Goal: Book appointment/travel/reservation

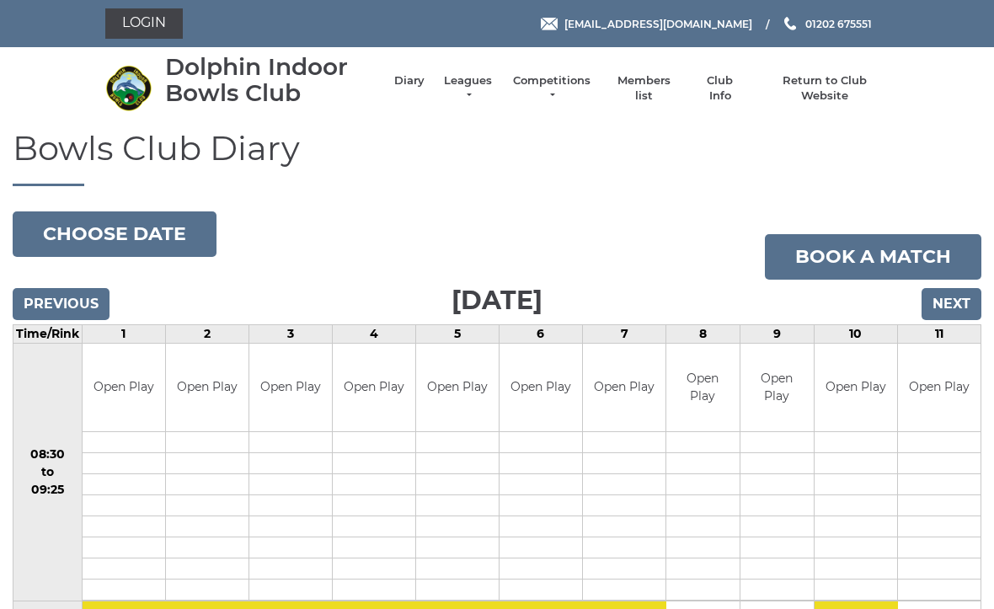
click at [967, 305] on input "Next" at bounding box center [952, 304] width 60 height 32
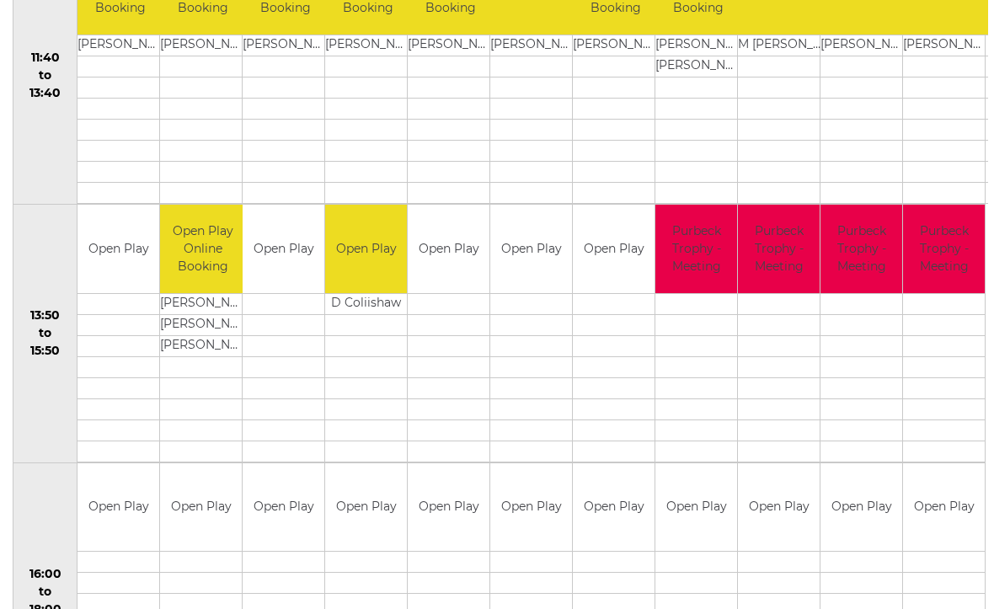
scroll to position [925, 0]
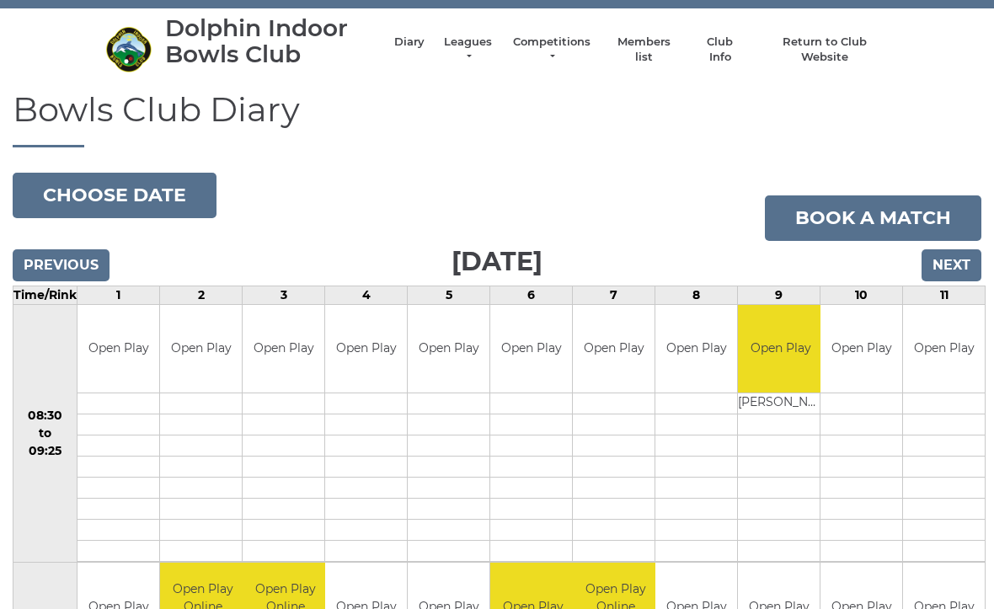
click at [968, 259] on input "Next" at bounding box center [952, 266] width 60 height 32
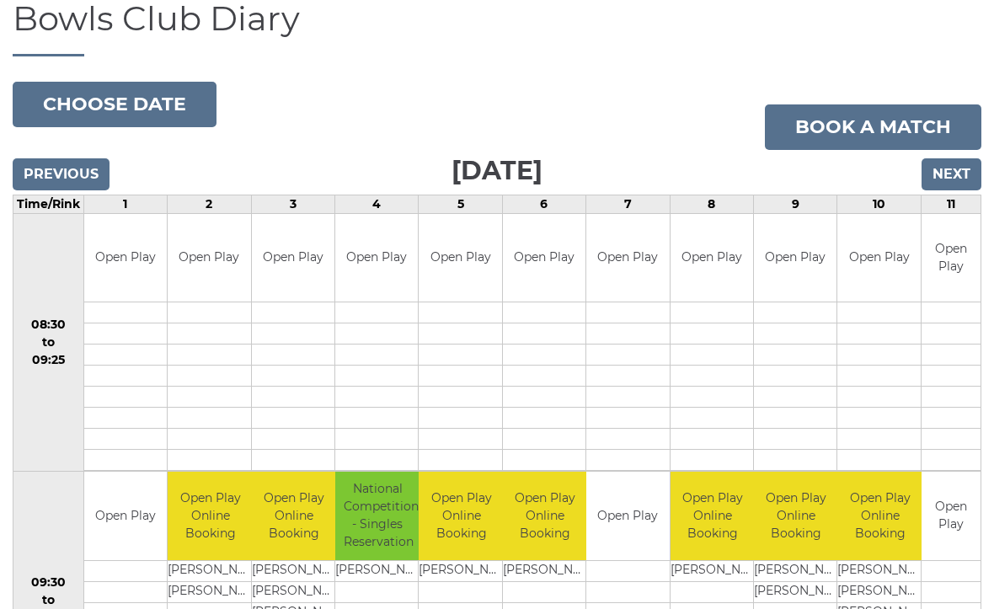
scroll to position [110, 0]
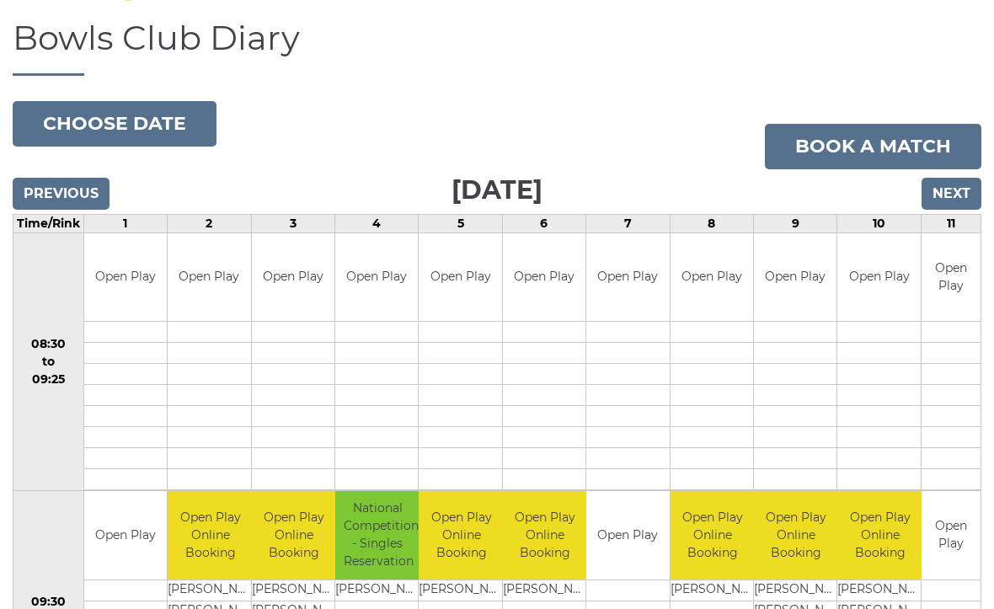
click at [962, 195] on input "Next" at bounding box center [952, 195] width 60 height 32
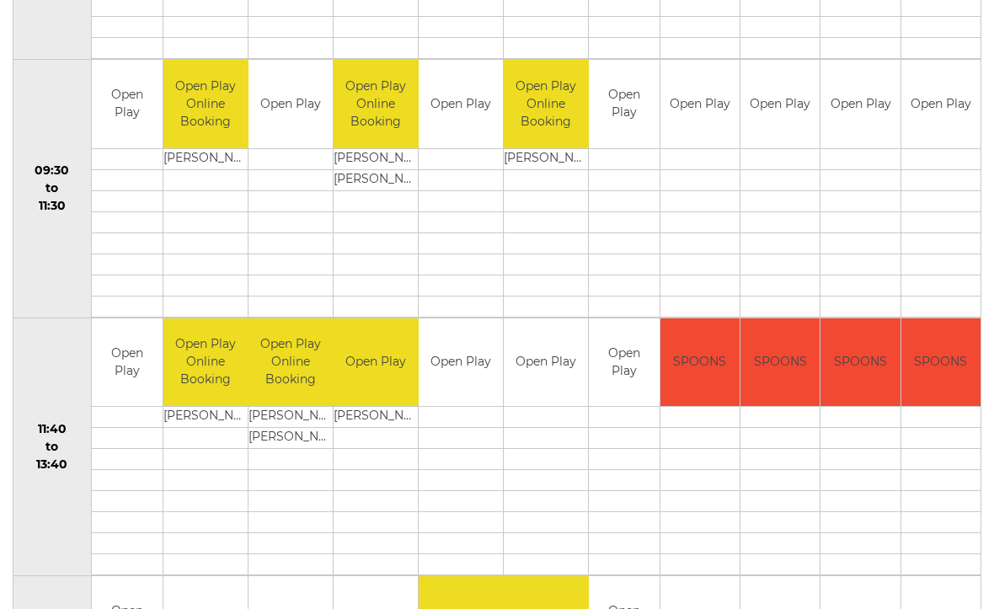
scroll to position [536, 0]
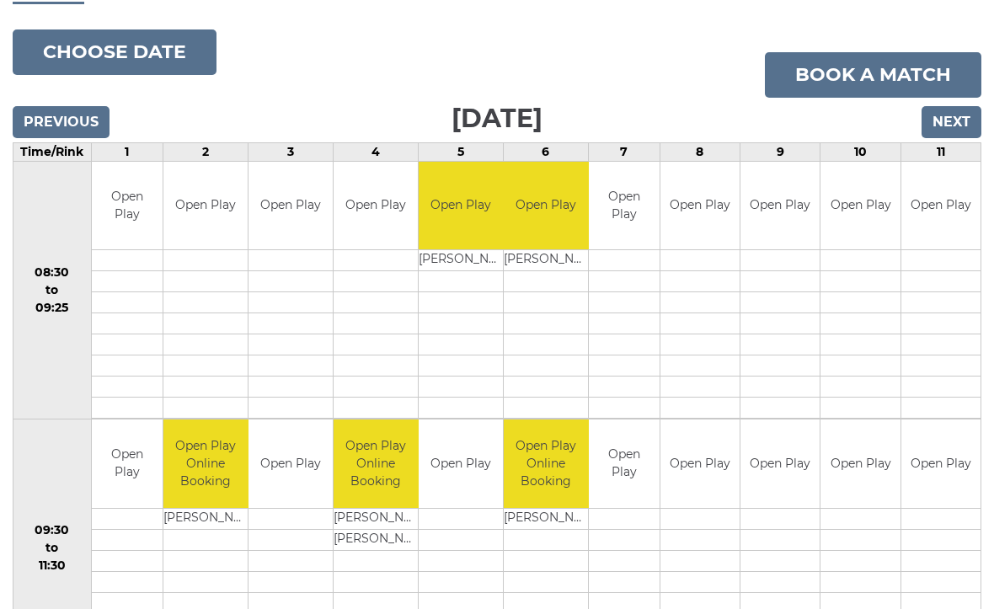
click at [961, 119] on input "Next" at bounding box center [952, 123] width 60 height 32
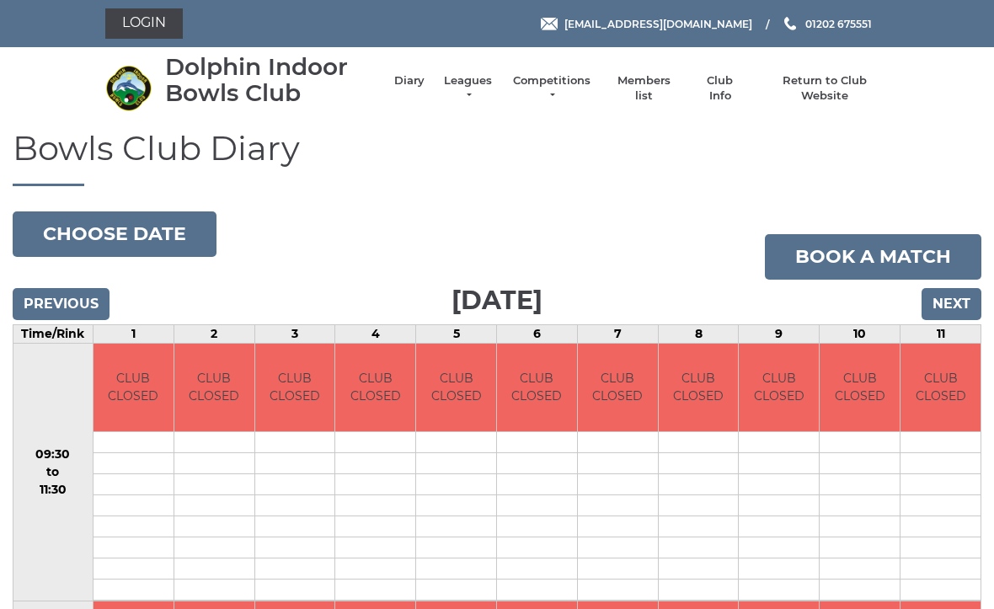
click at [961, 308] on input "Next" at bounding box center [952, 304] width 60 height 32
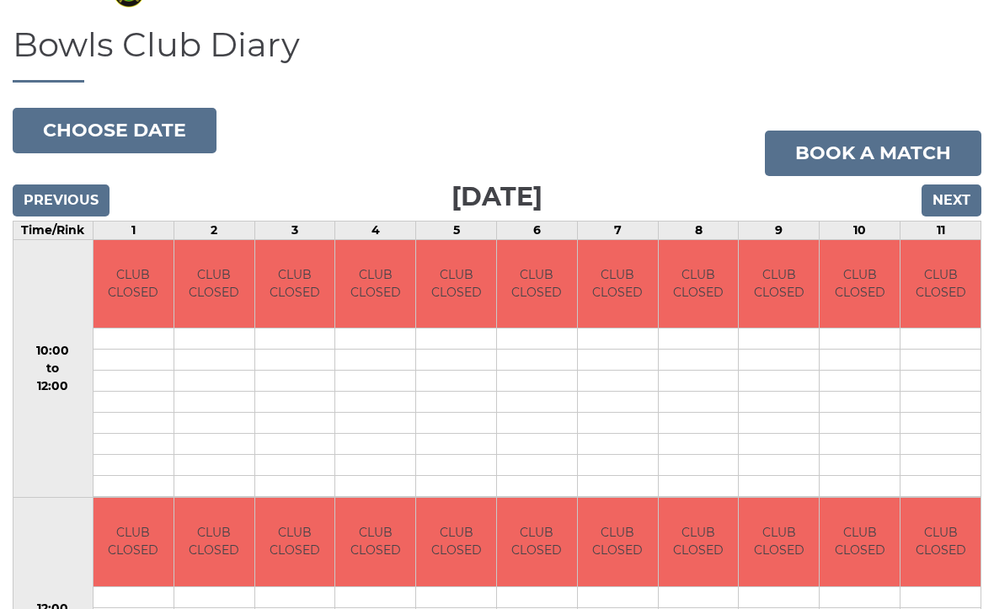
scroll to position [103, 0]
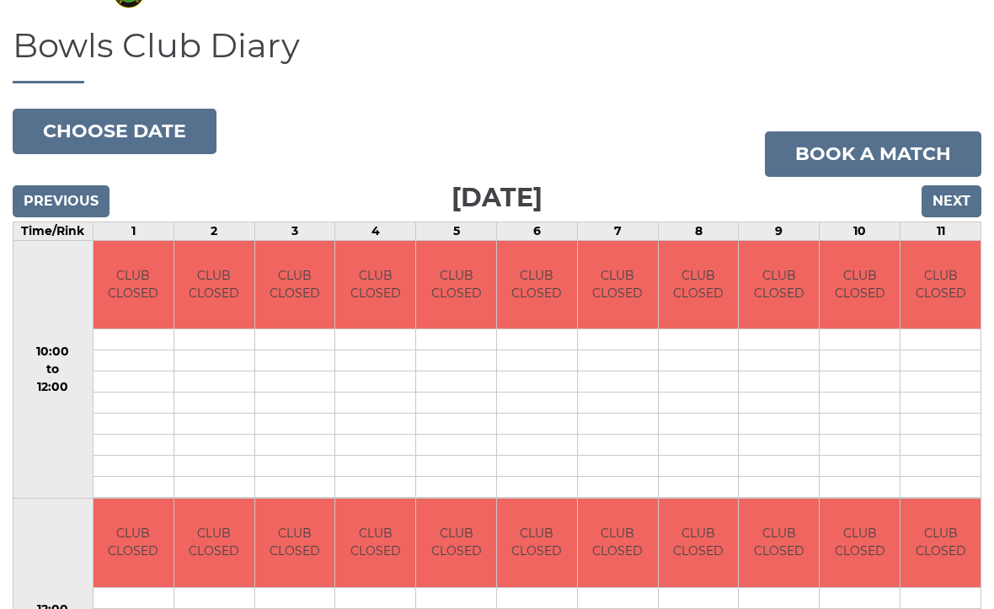
click at [962, 199] on input "Next" at bounding box center [952, 201] width 60 height 32
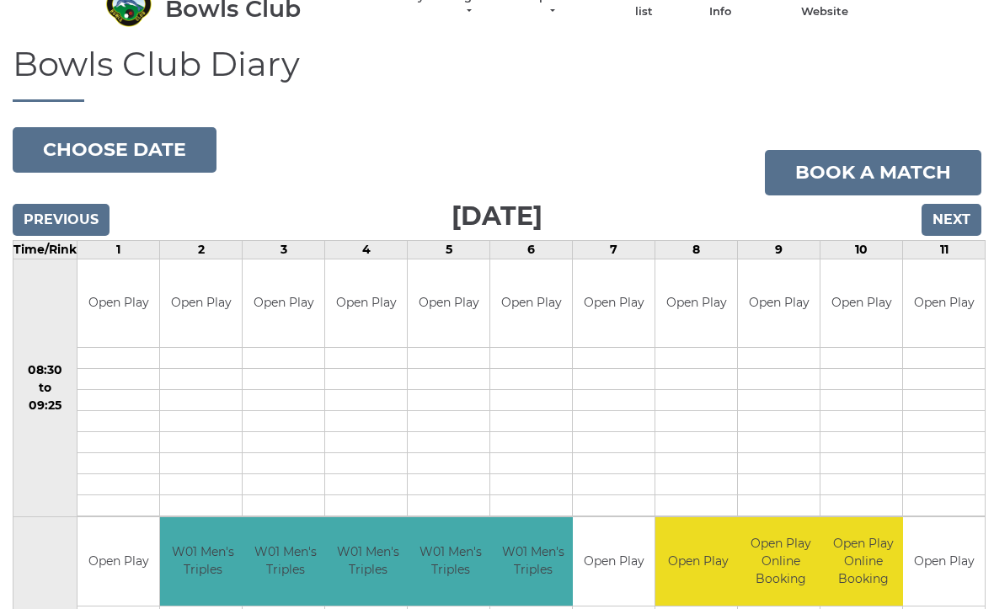
scroll to position [87, 0]
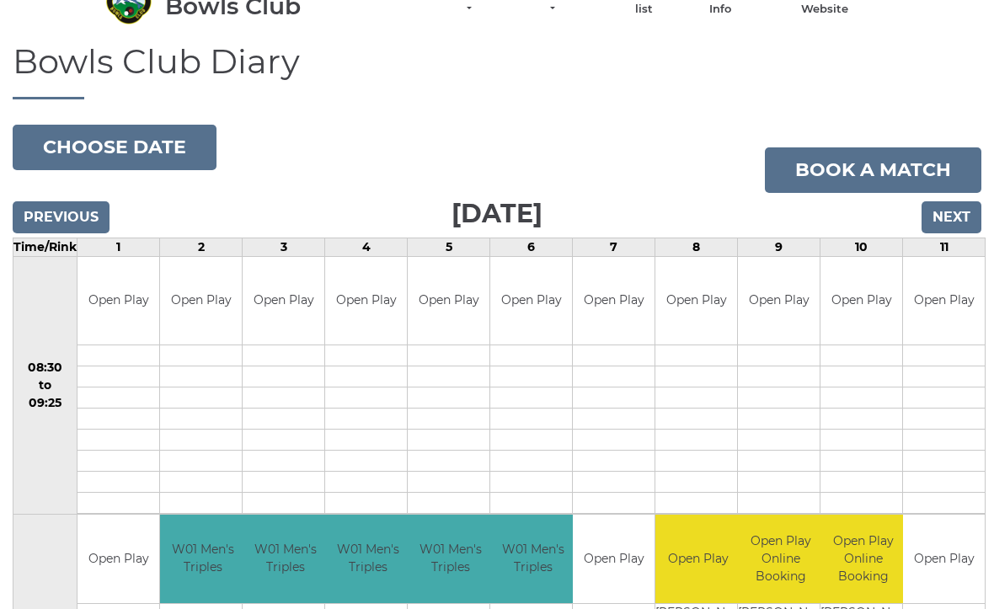
click at [971, 220] on input "Next" at bounding box center [952, 217] width 60 height 32
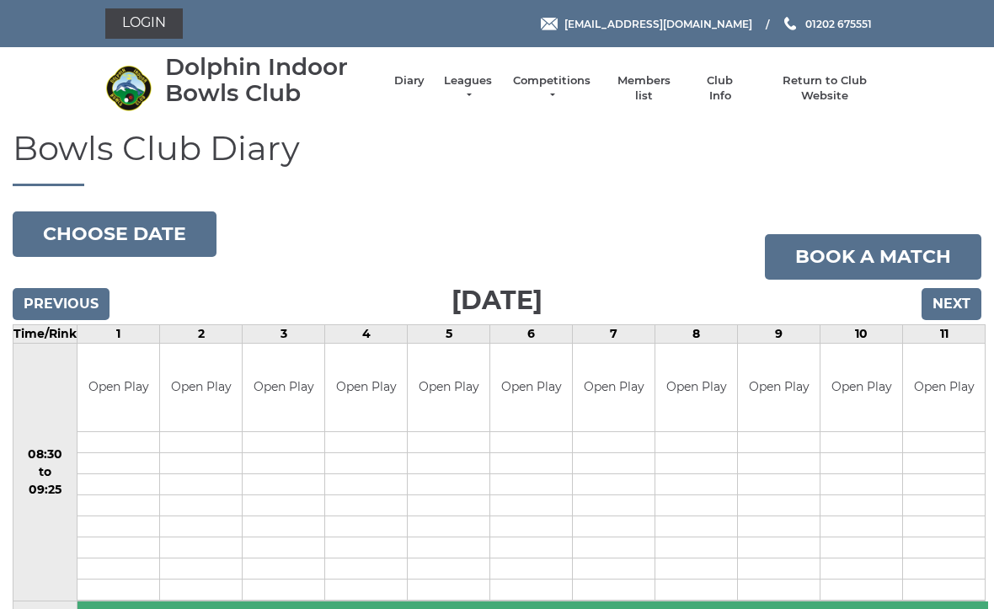
click at [963, 308] on input "Next" at bounding box center [952, 304] width 60 height 32
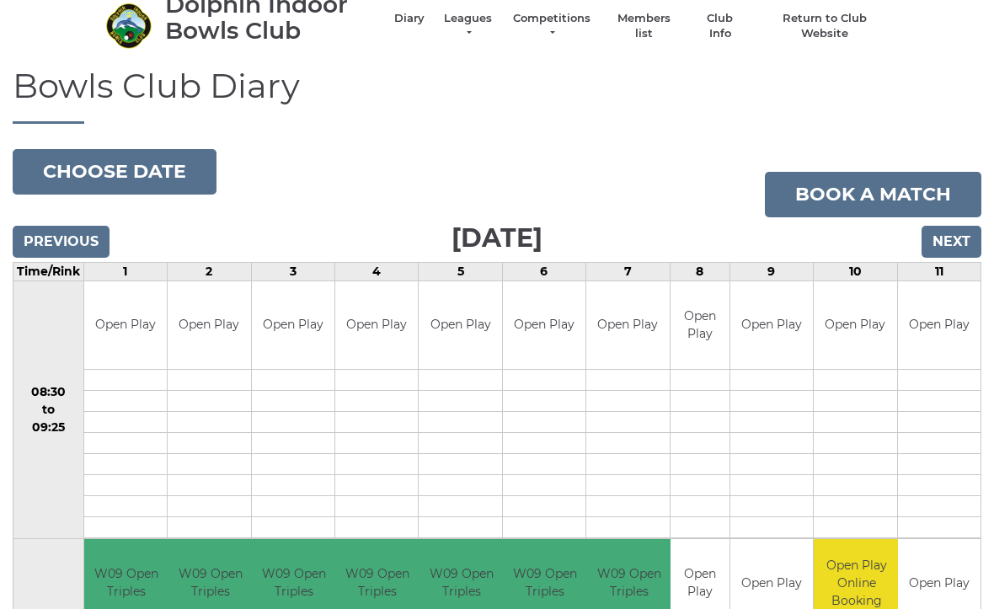
click at [962, 244] on input "Next" at bounding box center [952, 243] width 60 height 32
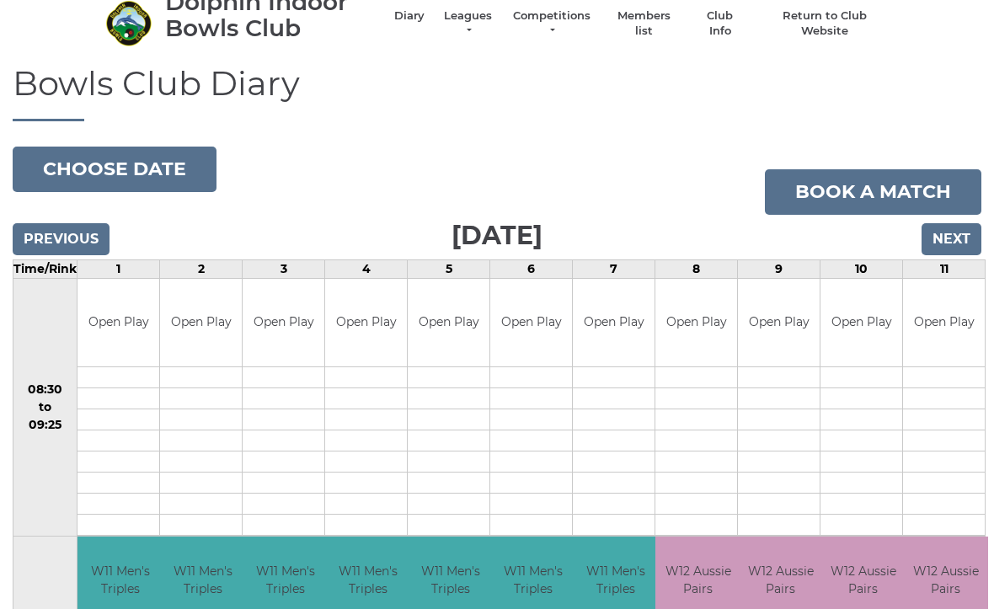
scroll to position [30, 0]
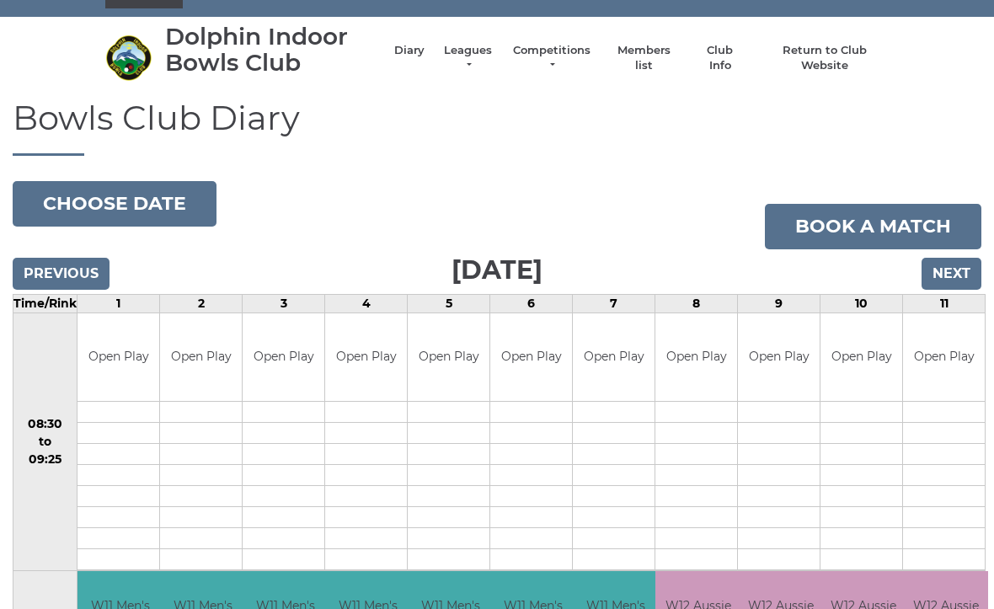
click at [956, 274] on input "Next" at bounding box center [952, 274] width 60 height 32
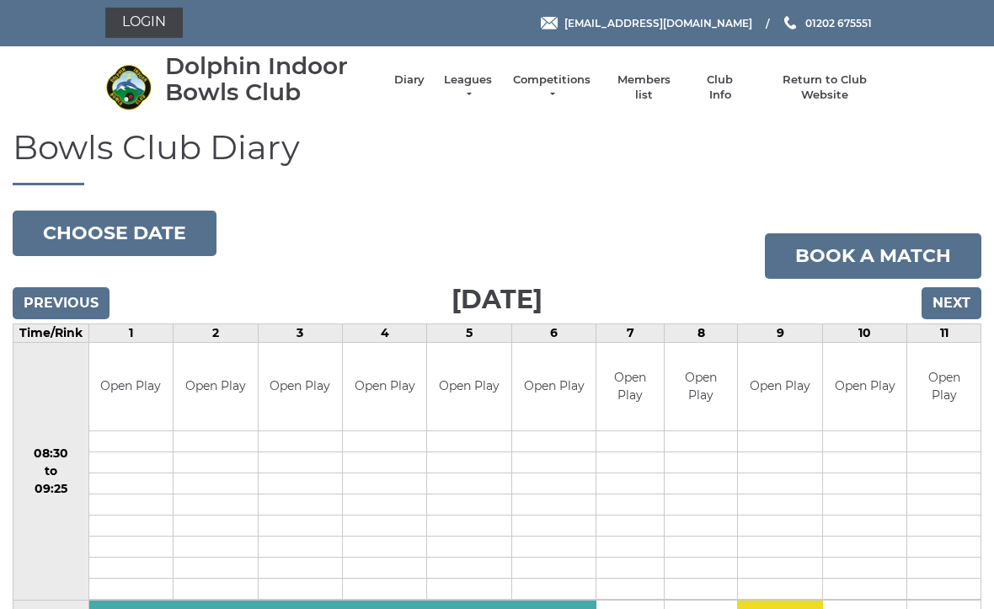
scroll to position [4, 0]
